Goal: Information Seeking & Learning: Learn about a topic

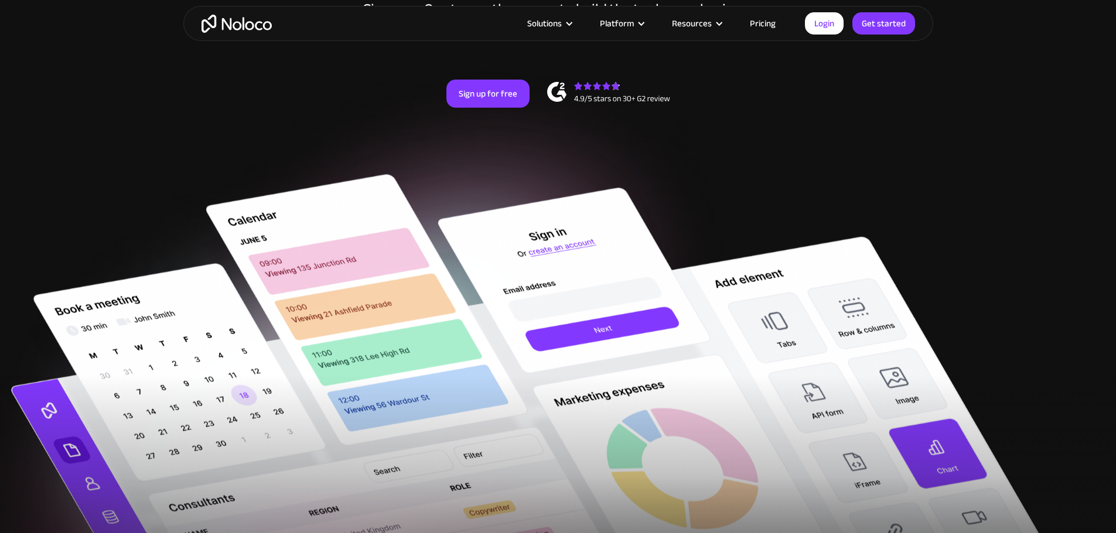
scroll to position [234, 0]
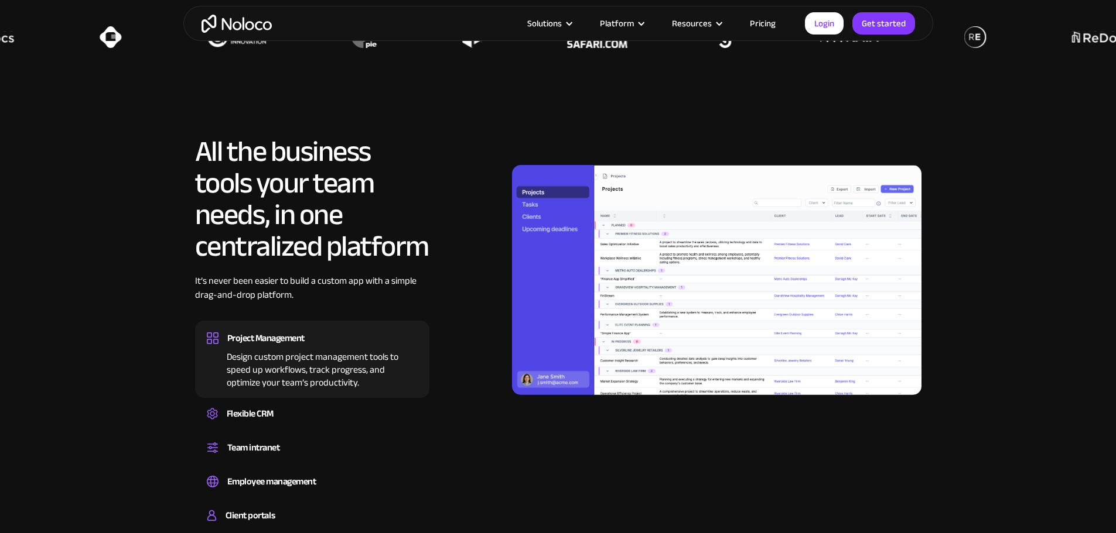
scroll to position [1171, 0]
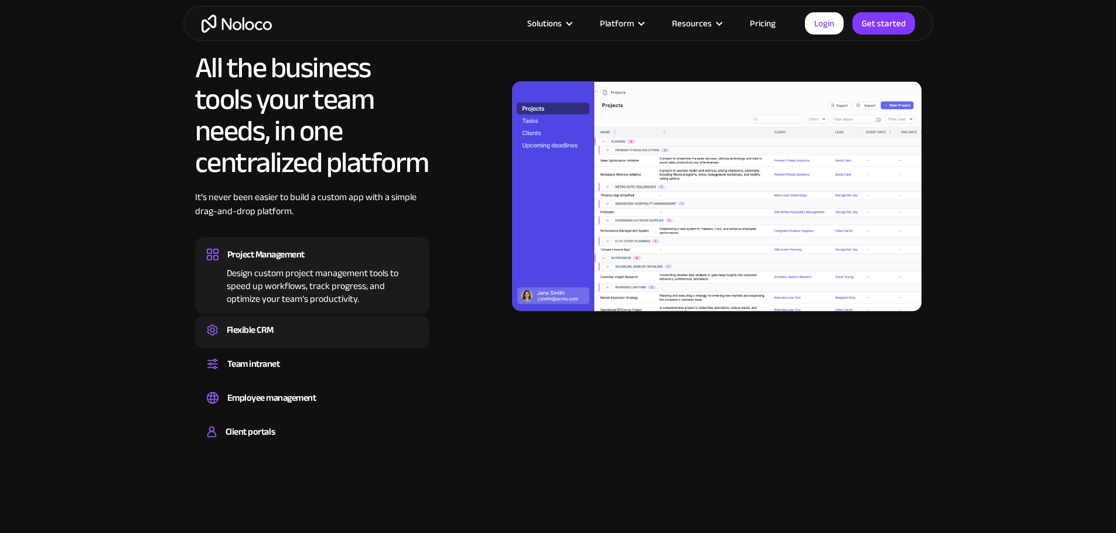
click at [329, 339] on div "Flexible CRM" at bounding box center [312, 330] width 211 height 18
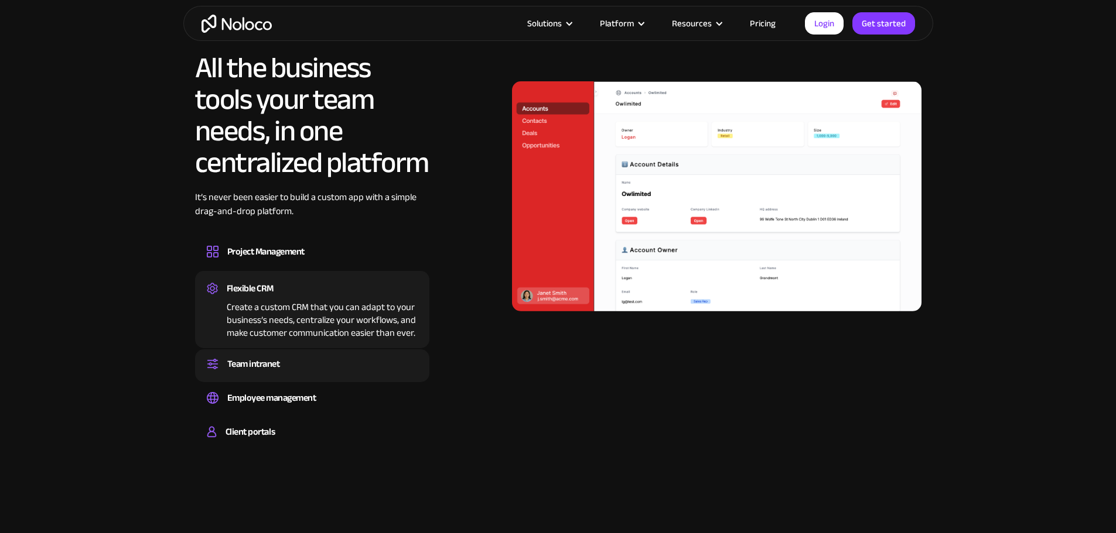
click at [321, 373] on div "Team intranet" at bounding box center [312, 364] width 211 height 18
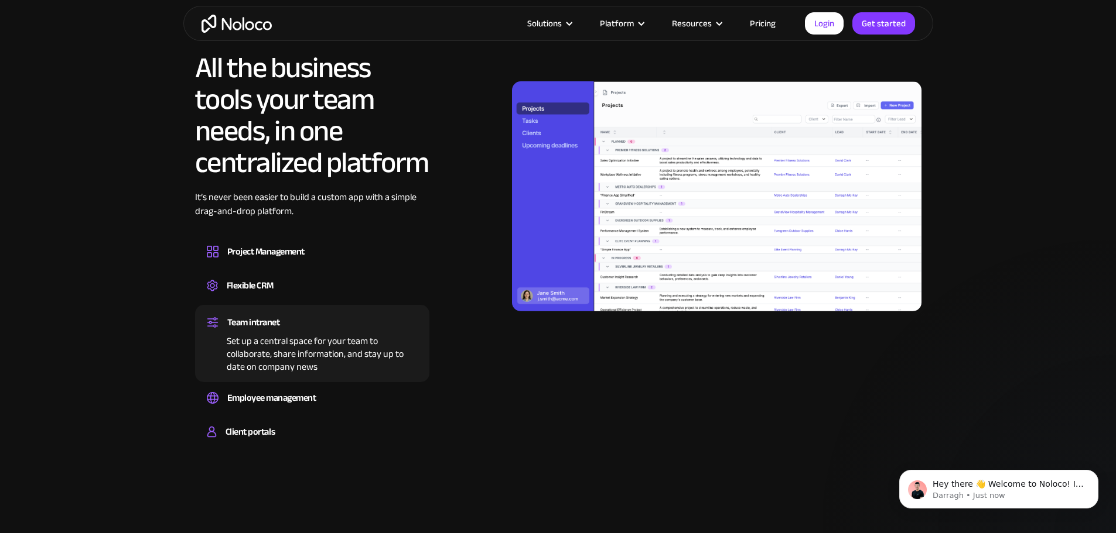
scroll to position [0, 0]
click at [324, 382] on div "Team intranet Set up a central space for your team to collaborate, share inform…" at bounding box center [312, 343] width 234 height 77
click at [325, 407] on div "Employee management" at bounding box center [312, 398] width 211 height 18
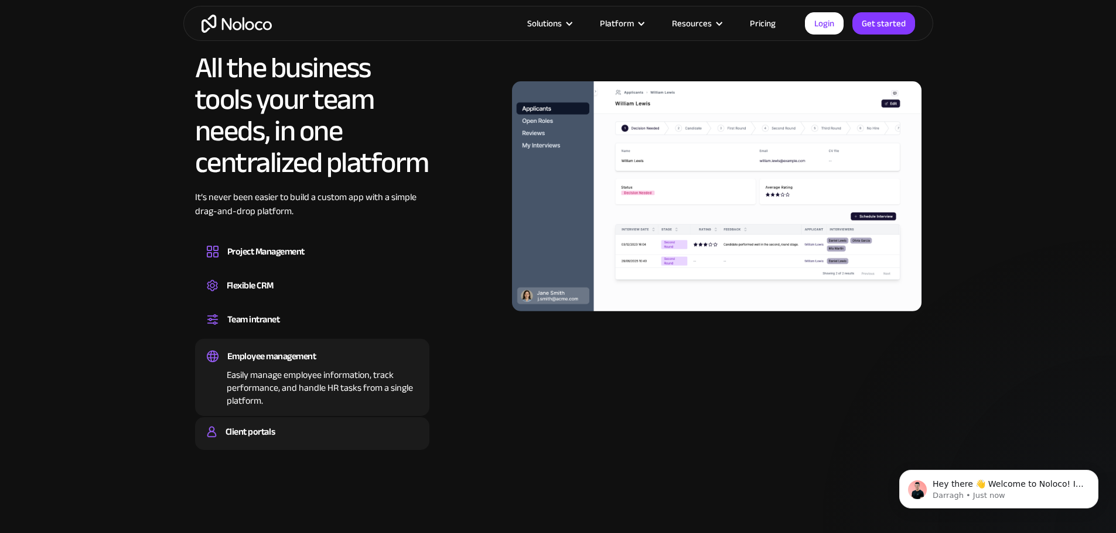
click at [320, 449] on div "Client portals Build a secure, fully-branded, and personalized client portal th…" at bounding box center [312, 434] width 234 height 33
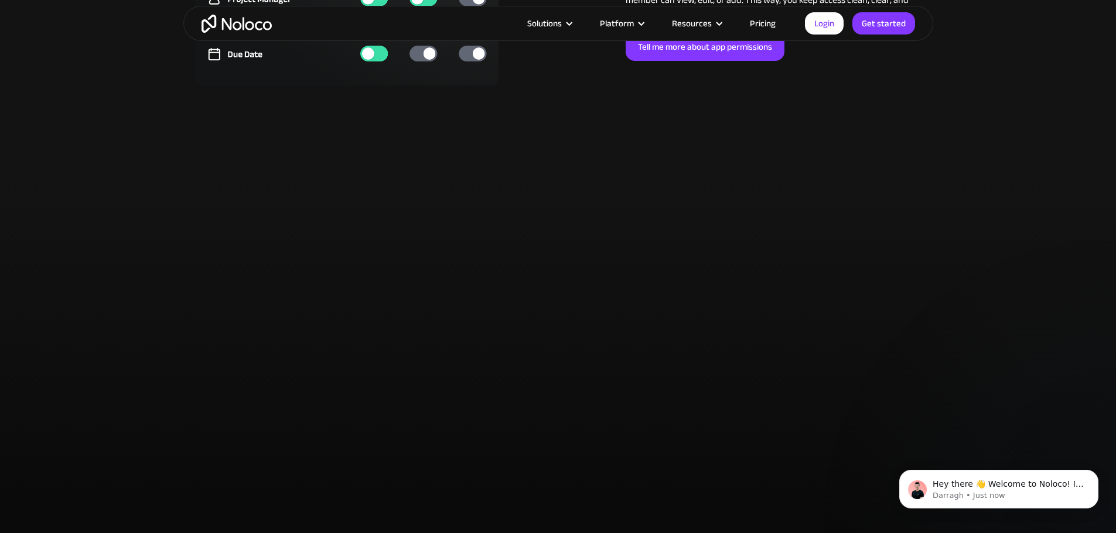
scroll to position [3221, 0]
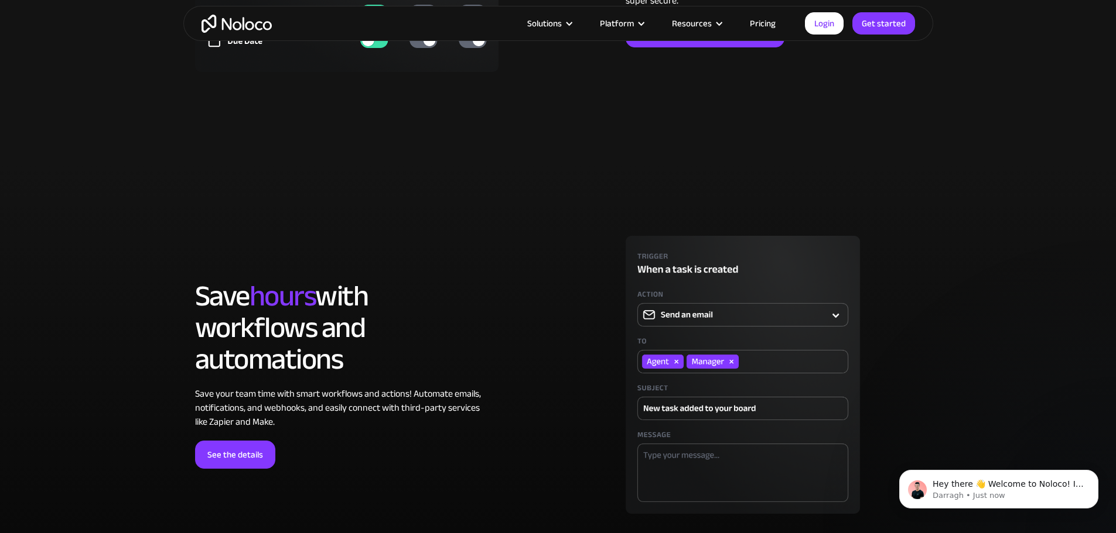
click at [762, 28] on link "Pricing" at bounding box center [762, 23] width 55 height 15
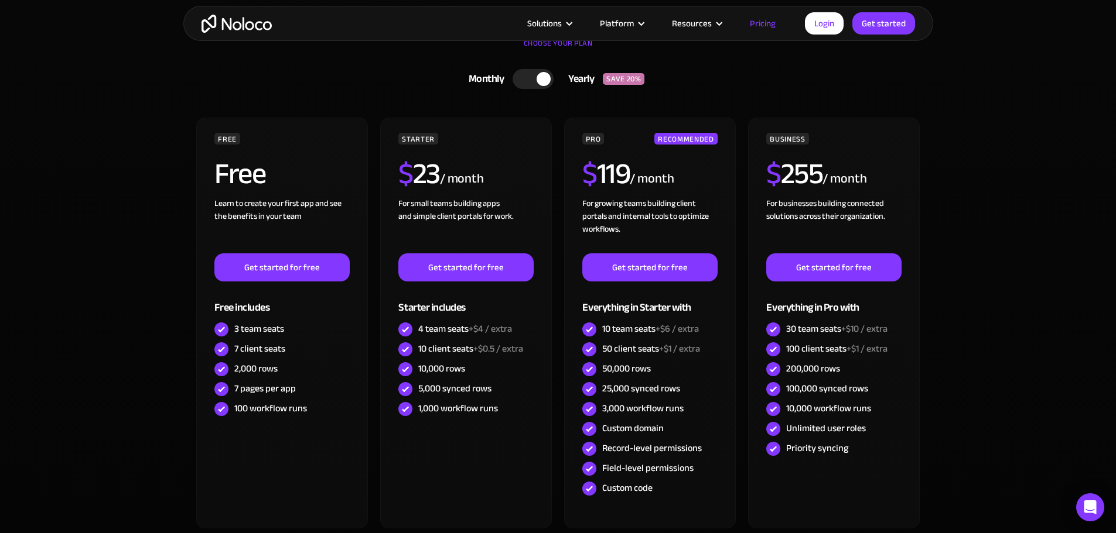
scroll to position [351, 0]
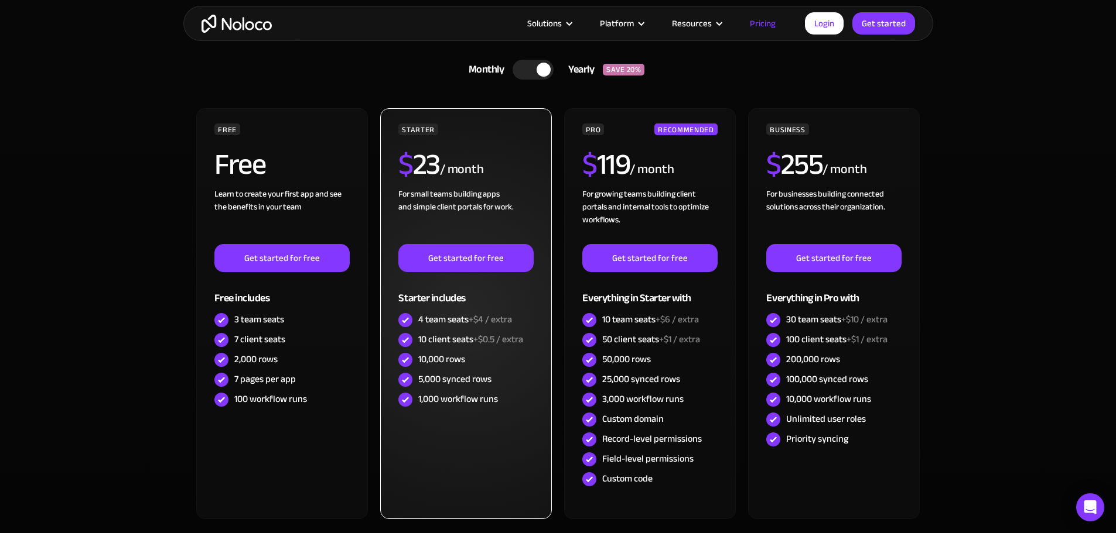
click at [459, 317] on div "4 team seats +$4 / extra" at bounding box center [465, 319] width 94 height 13
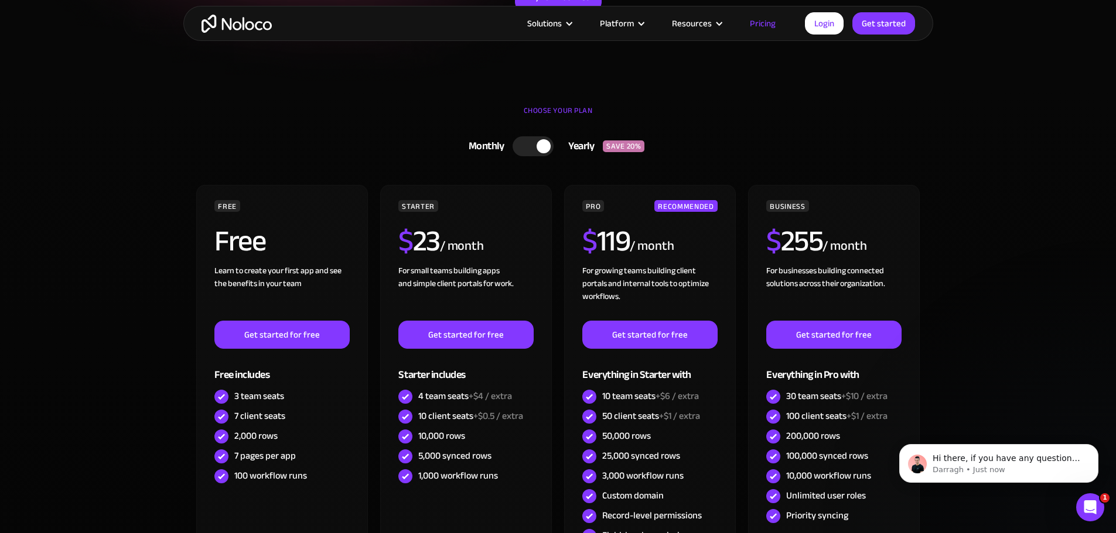
scroll to position [234, 0]
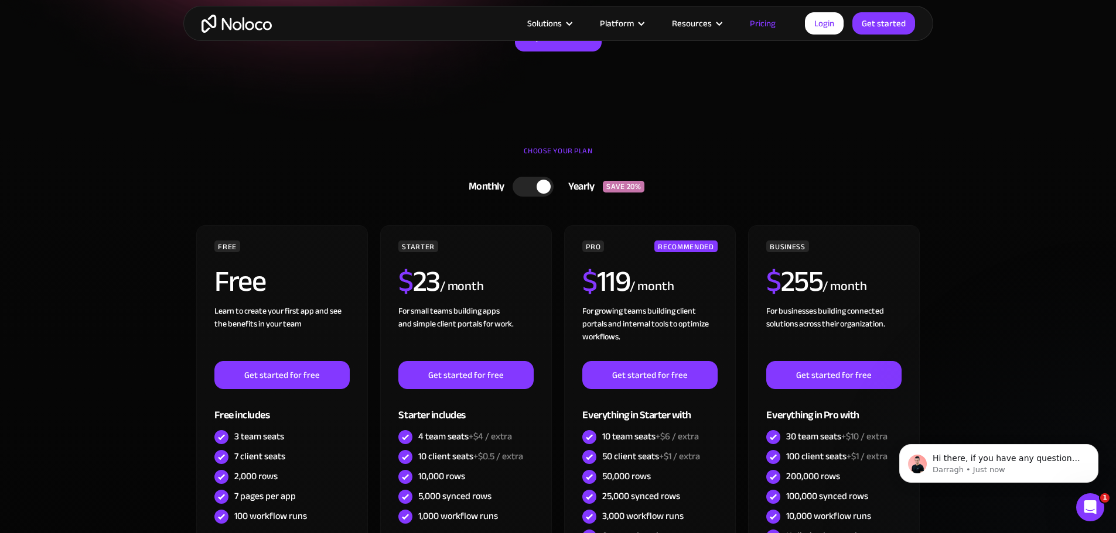
click at [539, 185] on div at bounding box center [543, 187] width 14 height 14
click at [533, 188] on div at bounding box center [537, 187] width 41 height 20
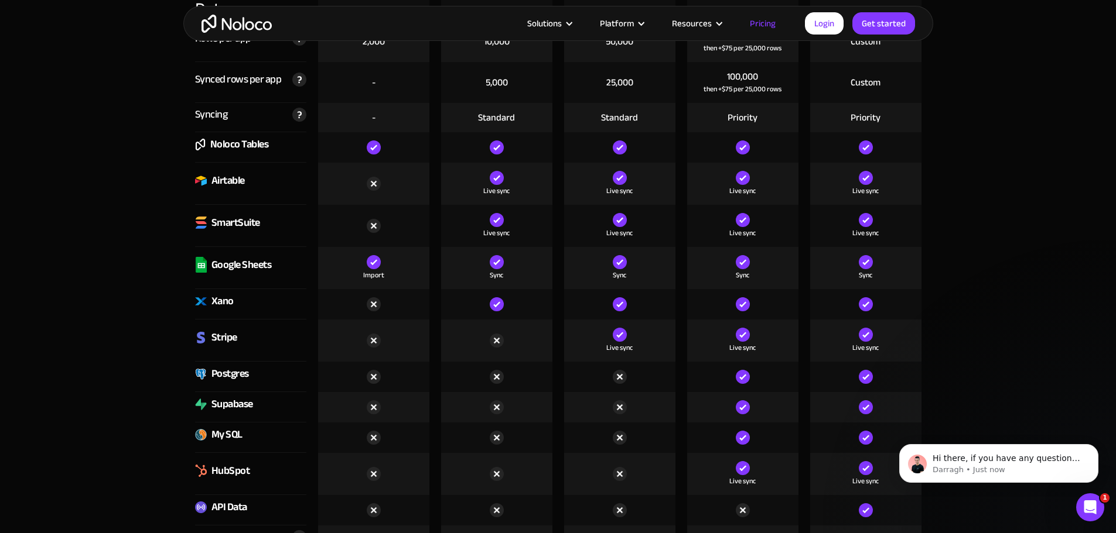
scroll to position [1757, 0]
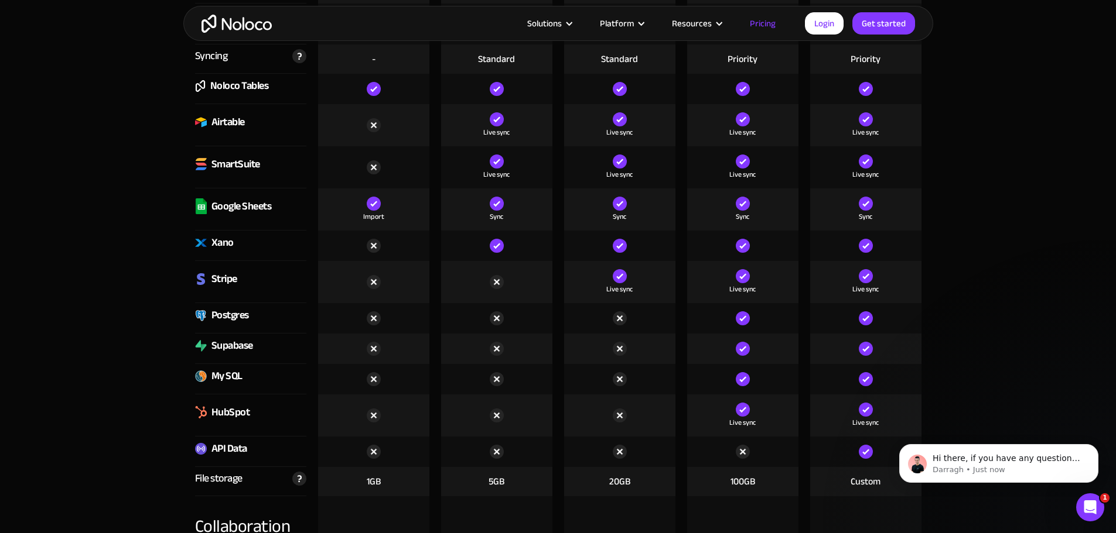
click at [742, 348] on img at bounding box center [742, 349] width 14 height 14
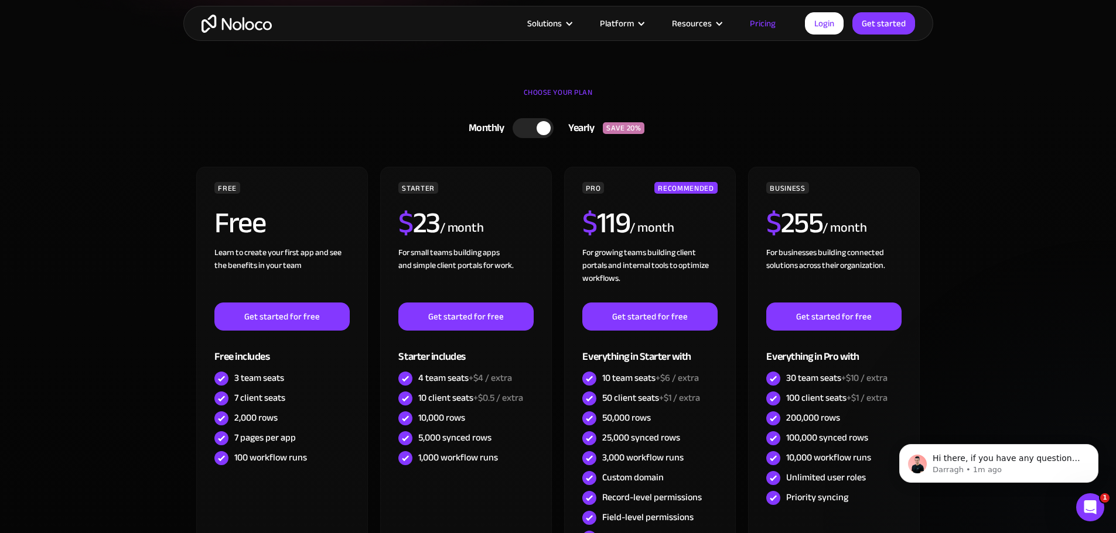
scroll to position [0, 0]
